Goal: Task Accomplishment & Management: Complete application form

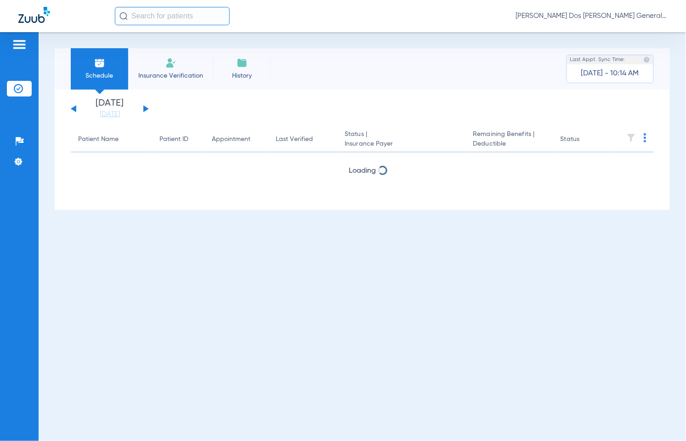
drag, startPoint x: 171, startPoint y: 60, endPoint x: 168, endPoint y: 84, distance: 23.6
click at [171, 59] on img at bounding box center [170, 62] width 11 height 11
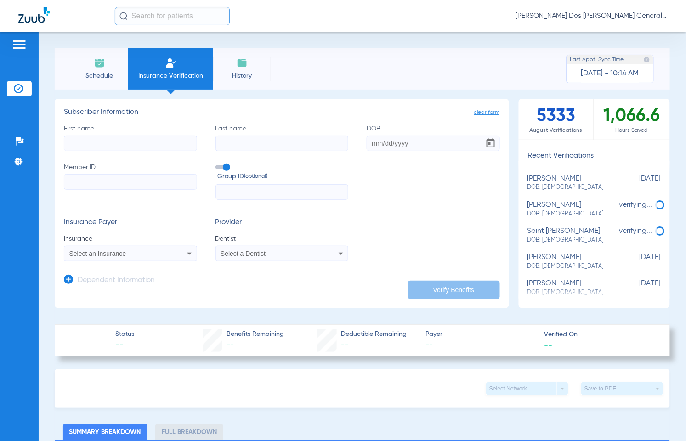
click at [148, 182] on input "Member ID" at bounding box center [130, 182] width 133 height 16
paste input "103056740"
type input "103056740"
click at [130, 142] on input "First name" at bounding box center [130, 144] width 133 height 16
type input "[DEMOGRAPHIC_DATA]"
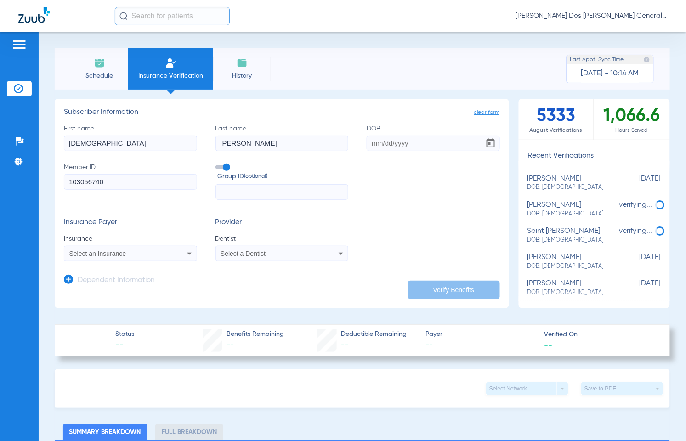
type input "[PERSON_NAME]"
type input "[DATE]"
click at [113, 248] on div "Select an Insurance" at bounding box center [130, 253] width 132 height 11
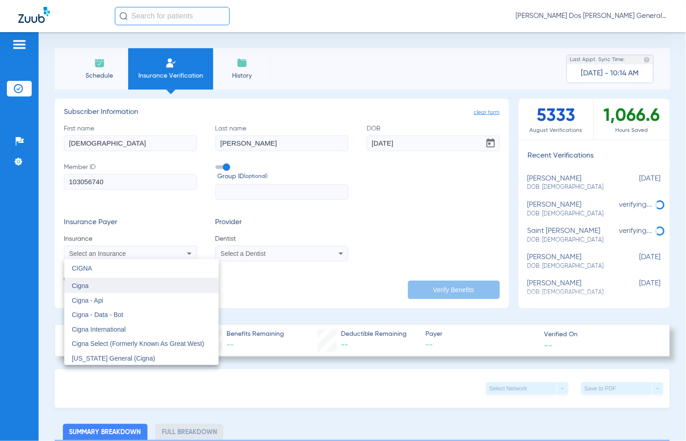
type input "CIGNA"
click at [134, 288] on mat-option "Cigna" at bounding box center [141, 285] width 154 height 15
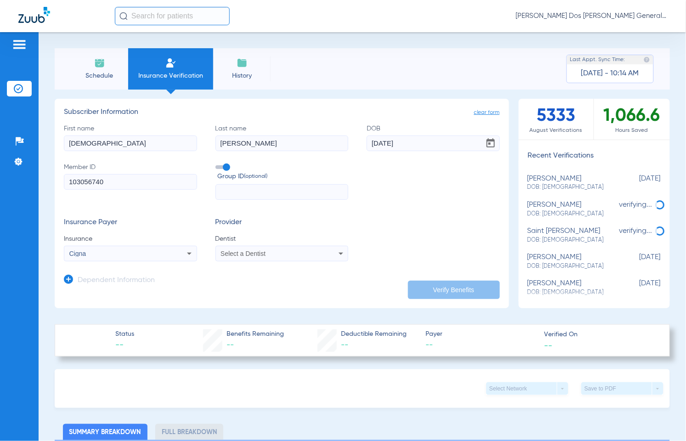
click at [246, 258] on div "Select a Dentist" at bounding box center [282, 253] width 132 height 11
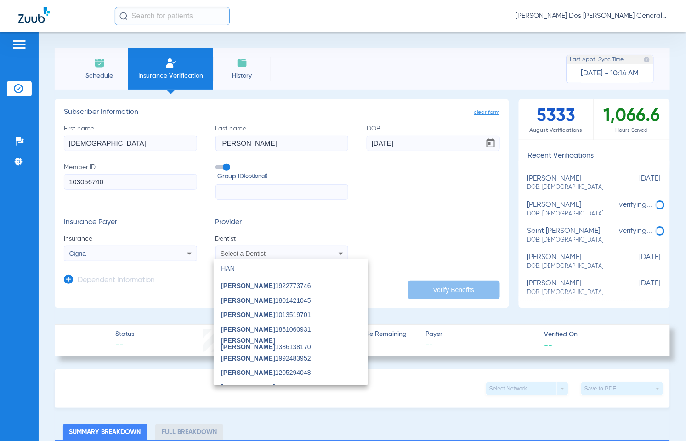
type input "HAN"
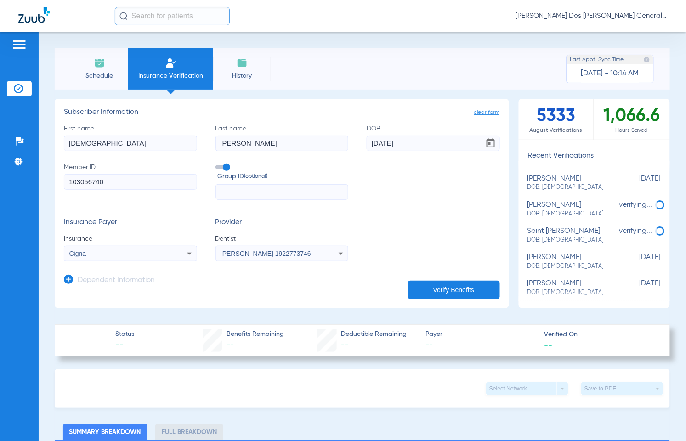
click at [470, 295] on button "Verify Benefits" at bounding box center [454, 290] width 92 height 18
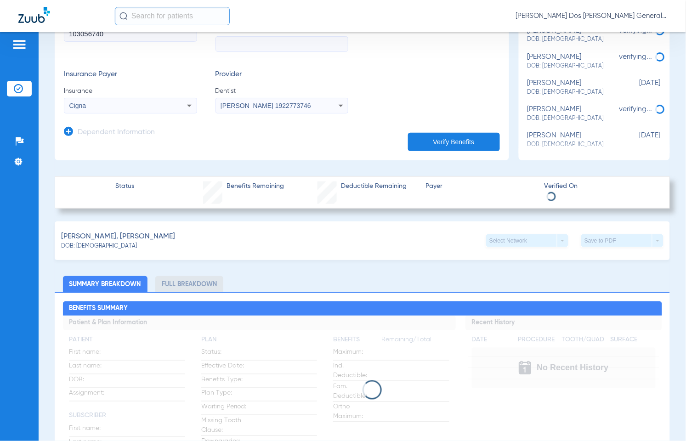
scroll to position [172, 0]
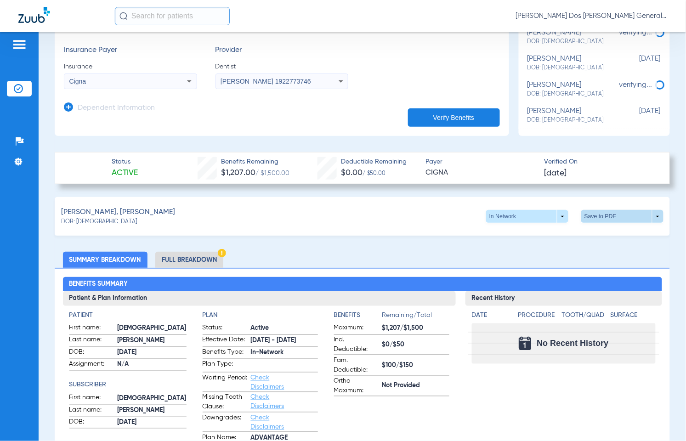
click at [612, 217] on span at bounding box center [623, 216] width 22 height 22
click at [557, 233] on span "Save to PDF" at bounding box center [545, 234] width 36 height 6
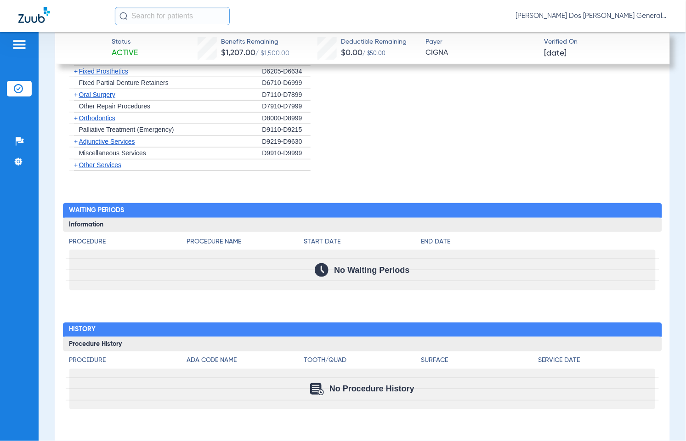
scroll to position [1007, 0]
